Goal: Book appointment/travel/reservation

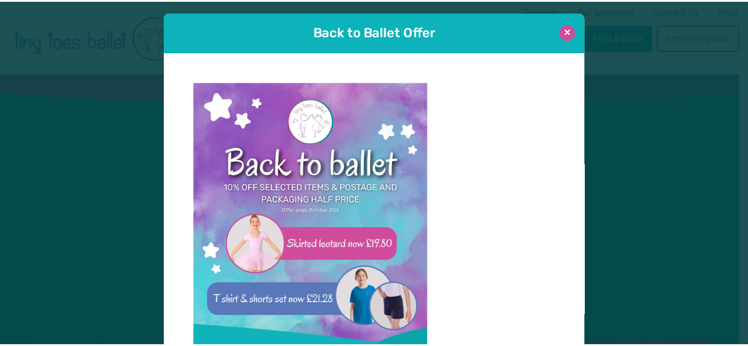
scroll to position [12, 0]
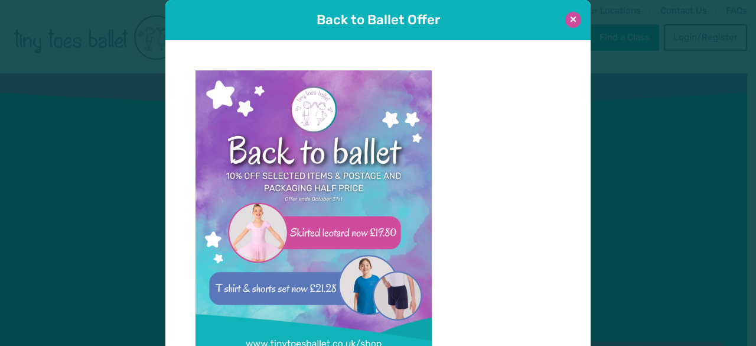
click at [570, 17] on button at bounding box center [574, 20] width 16 height 16
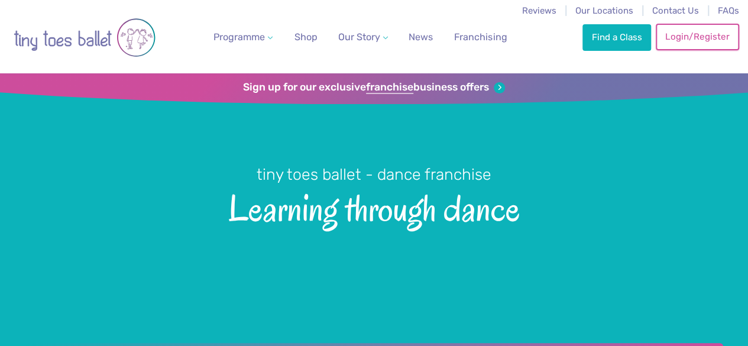
click at [688, 34] on link "Login/Register" at bounding box center [696, 37] width 83 height 26
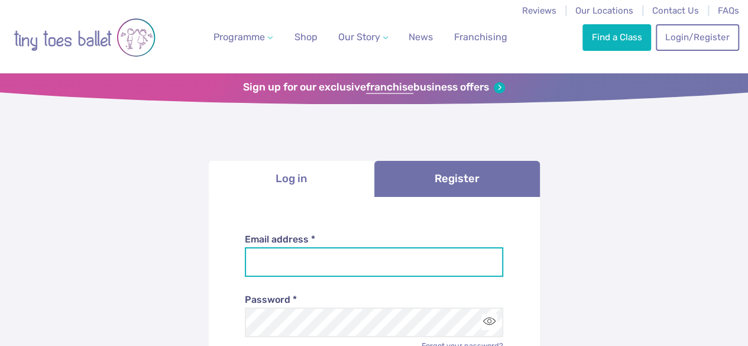
click at [389, 258] on input "Email address *" at bounding box center [374, 262] width 258 height 30
type input "*"
type input "**********"
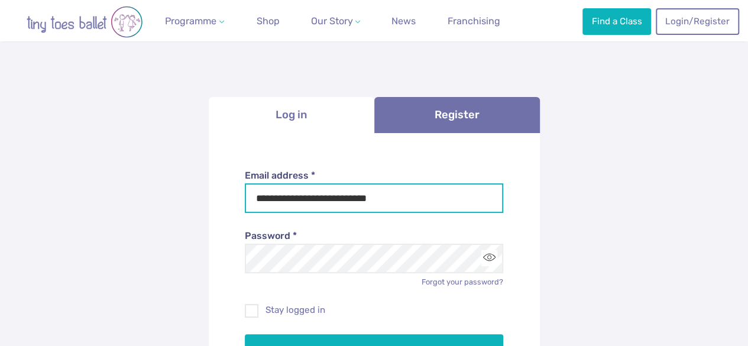
scroll to position [66, 0]
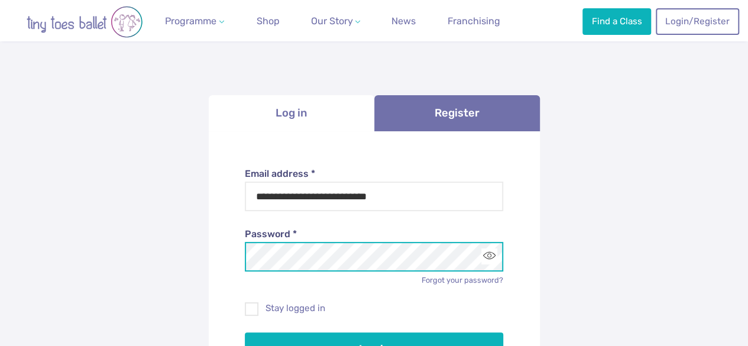
click at [245, 332] on button "Log in" at bounding box center [374, 348] width 258 height 33
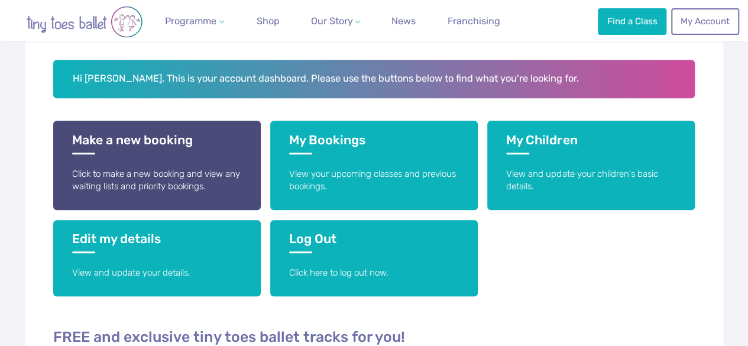
scroll to position [228, 0]
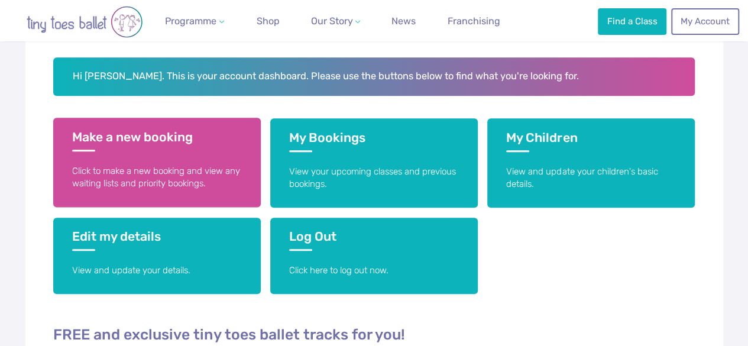
click at [165, 179] on p "Click to make a new booking and view any waiting lists and priority bookings." at bounding box center [157, 177] width 170 height 25
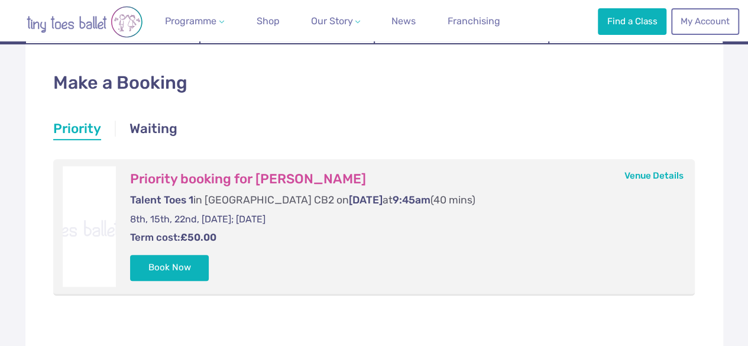
scroll to position [188, 0]
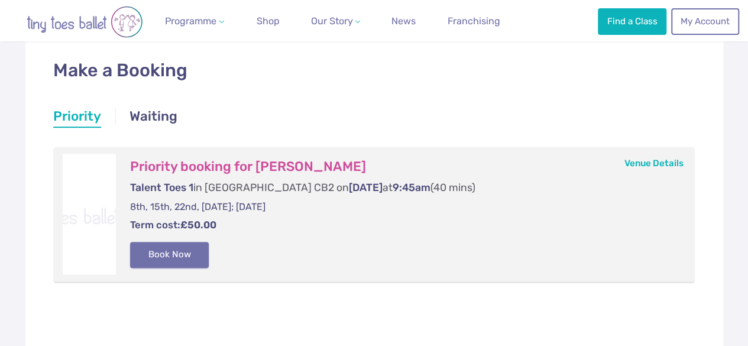
click at [181, 258] on button "Book Now" at bounding box center [169, 255] width 79 height 26
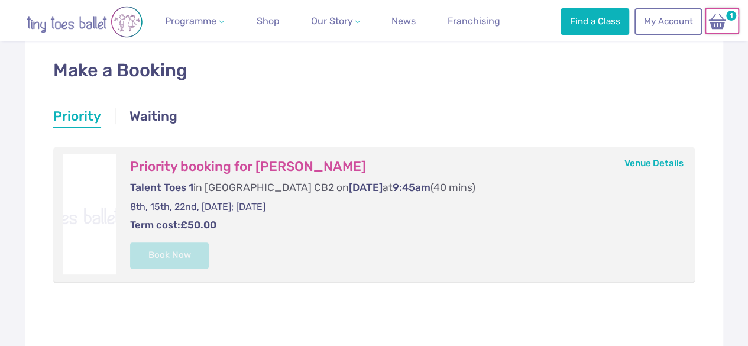
click at [716, 25] on img at bounding box center [717, 21] width 22 height 17
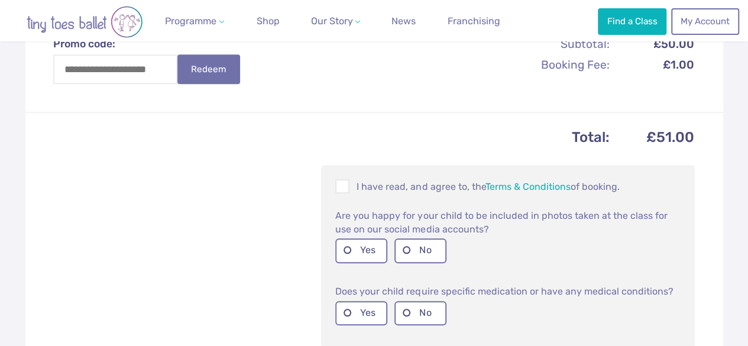
scroll to position [424, 0]
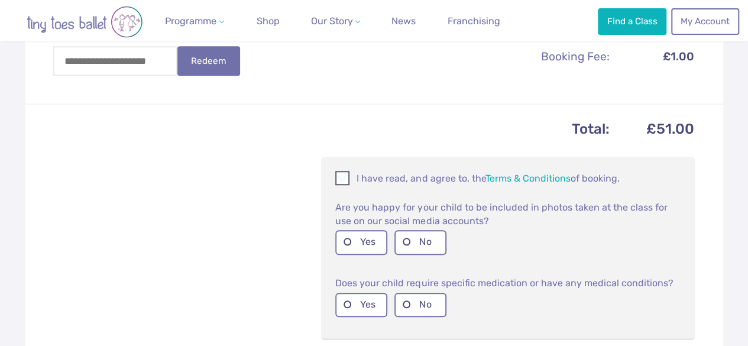
click at [340, 185] on span at bounding box center [342, 179] width 13 height 11
click at [409, 249] on label "No" at bounding box center [420, 242] width 52 height 24
click at [407, 309] on label "No" at bounding box center [420, 305] width 52 height 24
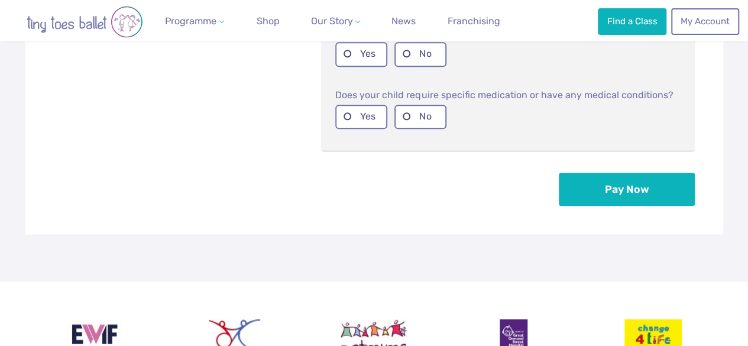
scroll to position [613, 0]
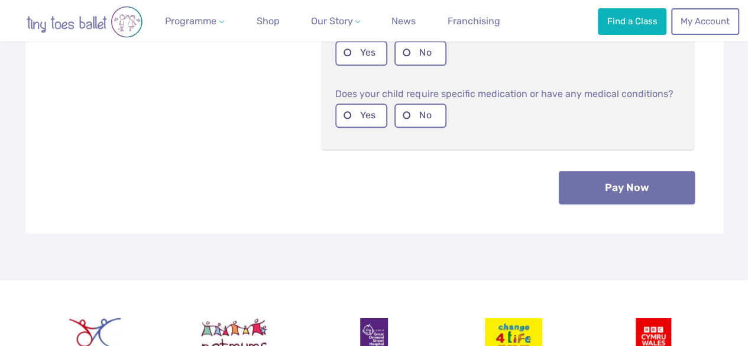
click at [611, 204] on button "Pay Now" at bounding box center [626, 187] width 136 height 33
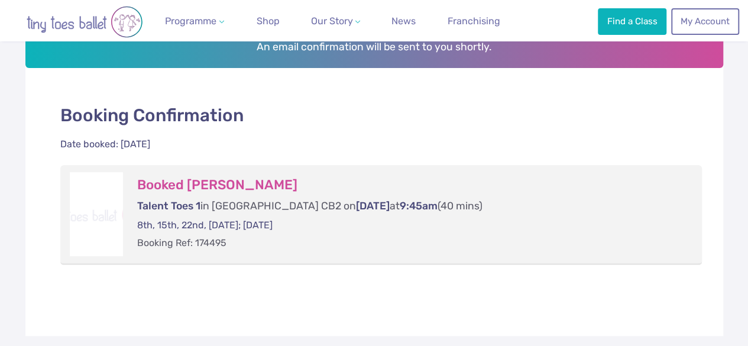
scroll to position [216, 0]
